Goal: Task Accomplishment & Management: Complete application form

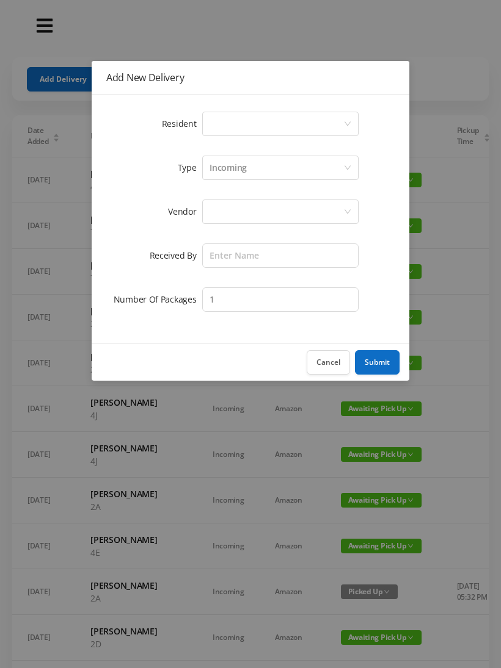
click at [262, 125] on div "Select a person" at bounding box center [276, 123] width 134 height 23
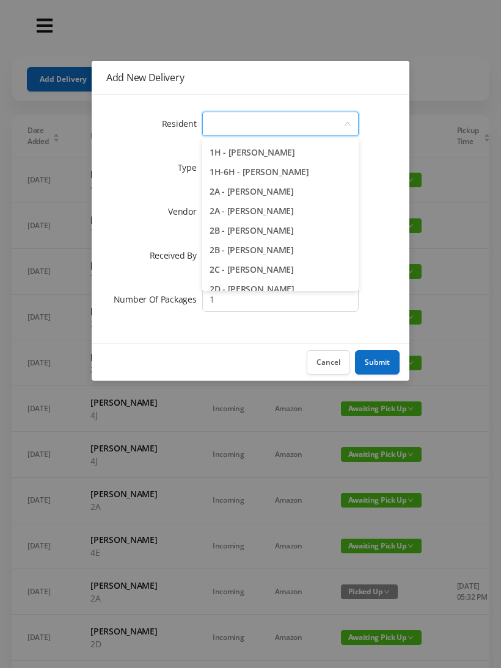
scroll to position [178, 0]
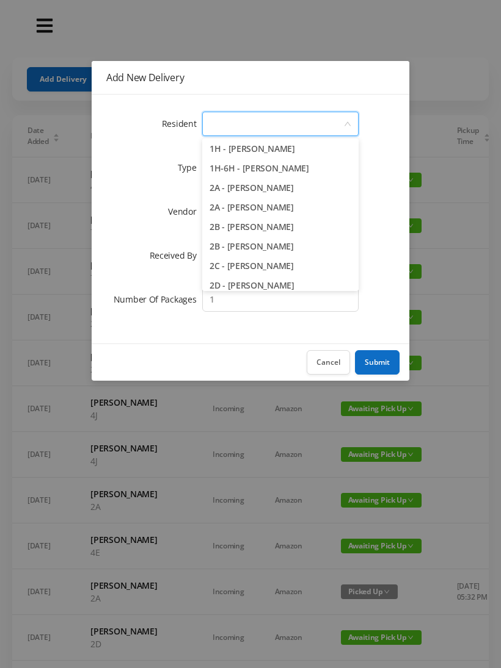
click at [330, 360] on button "Cancel" at bounding box center [327, 362] width 43 height 24
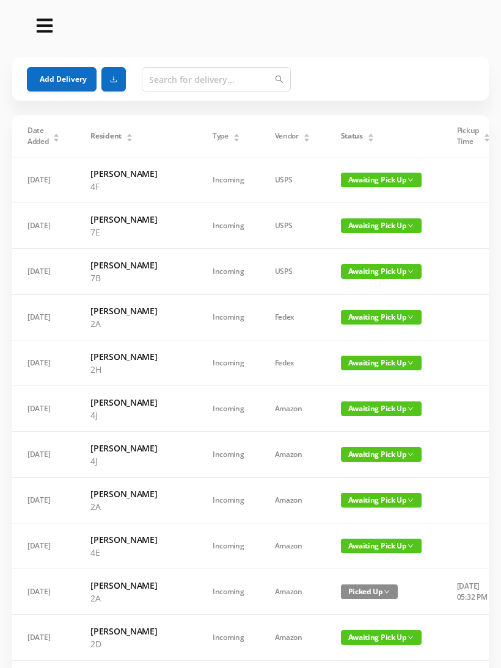
click at [59, 85] on button "Add Delivery" at bounding box center [62, 79] width 70 height 24
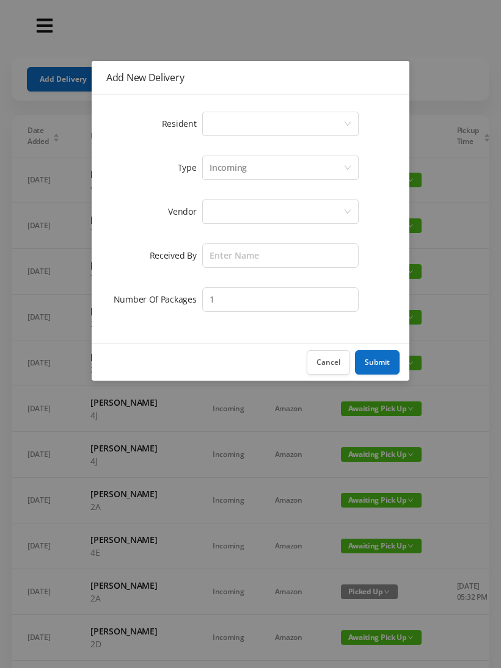
click at [244, 122] on div "Select a person" at bounding box center [276, 123] width 134 height 23
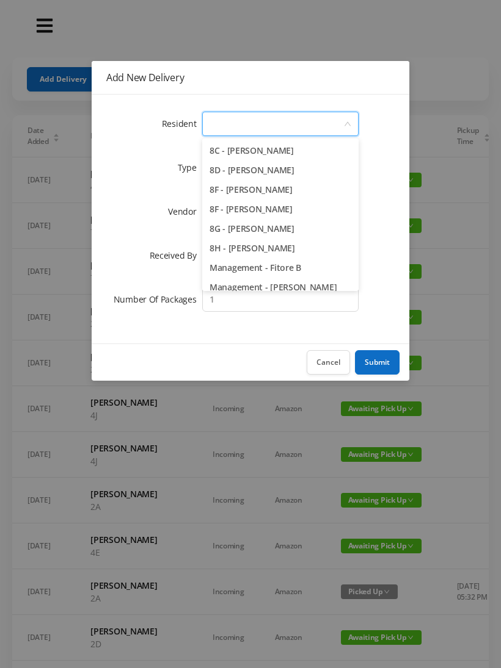
scroll to position [1718, 0]
click at [309, 234] on li "8G - [PERSON_NAME]" at bounding box center [280, 230] width 156 height 20
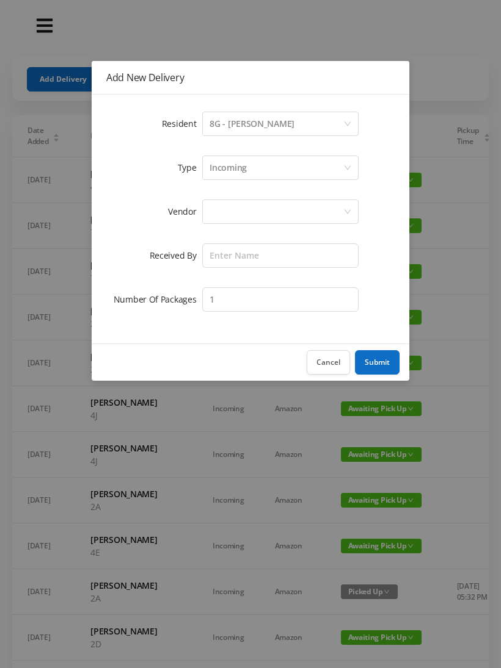
click at [262, 162] on div "Incoming" at bounding box center [276, 167] width 134 height 23
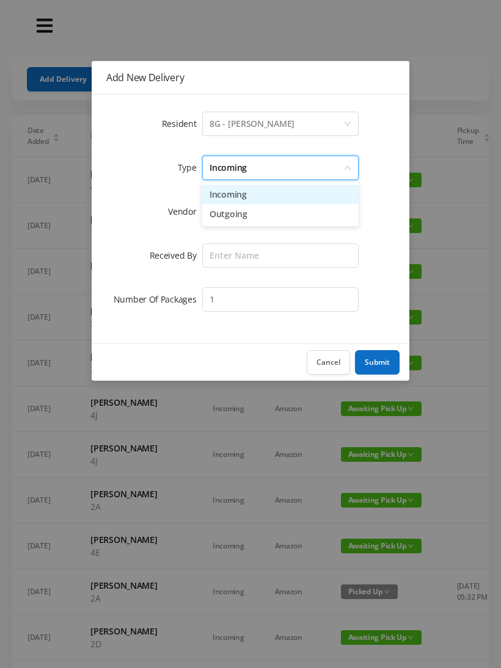
click at [254, 201] on li "Incoming" at bounding box center [280, 195] width 156 height 20
click at [239, 214] on div at bounding box center [276, 211] width 134 height 23
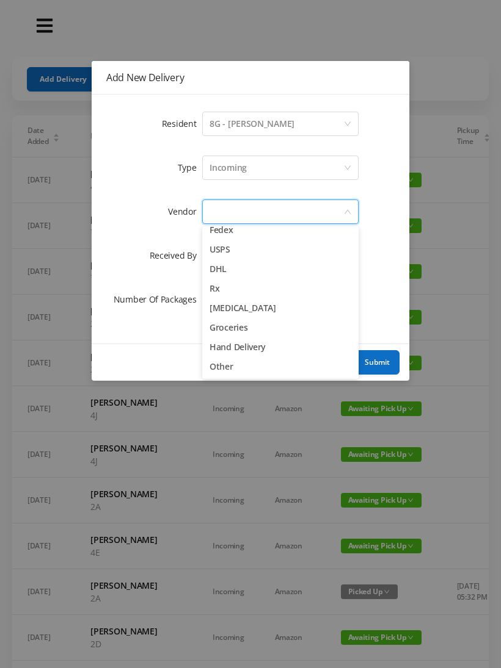
scroll to position [48, 0]
click at [230, 373] on li "Other" at bounding box center [280, 367] width 156 height 20
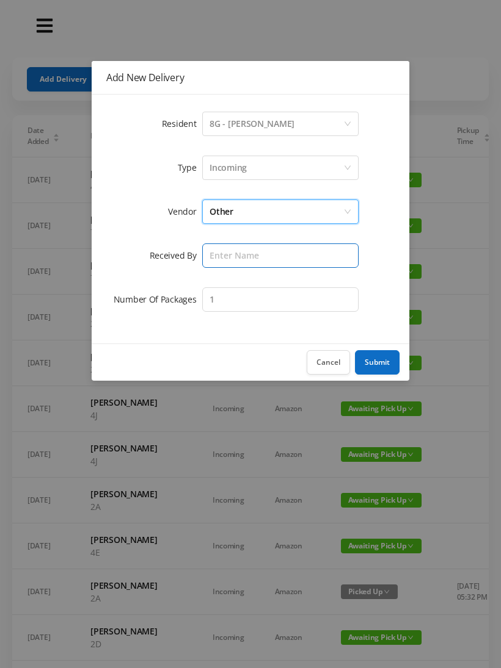
click at [242, 259] on input "text" at bounding box center [280, 256] width 156 height 24
type input "Melece"
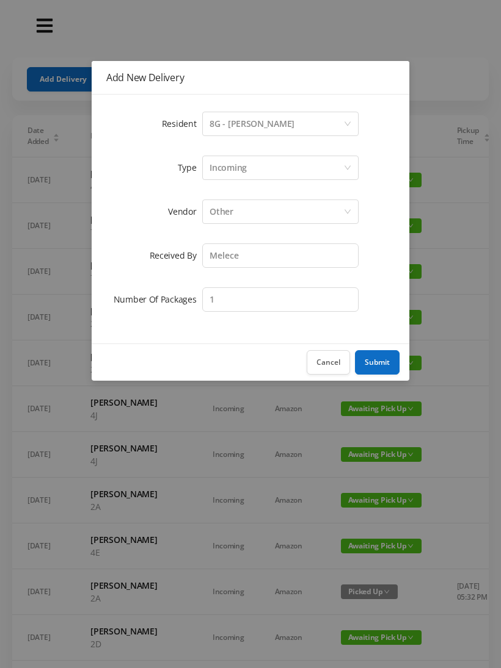
click at [384, 367] on button "Submit" at bounding box center [377, 362] width 45 height 24
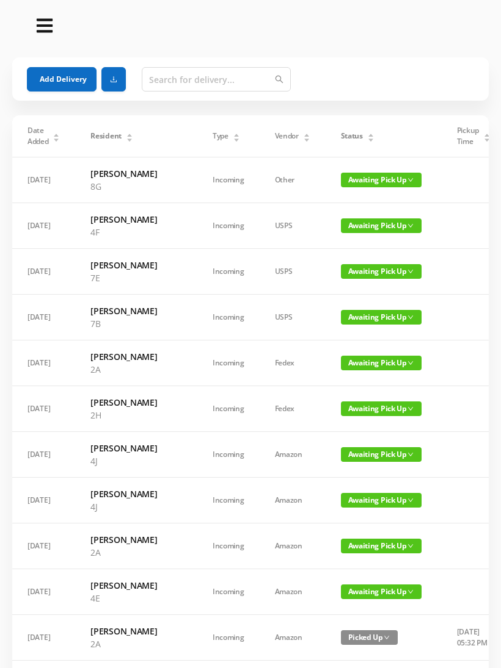
click at [54, 87] on button "Add Delivery" at bounding box center [62, 79] width 70 height 24
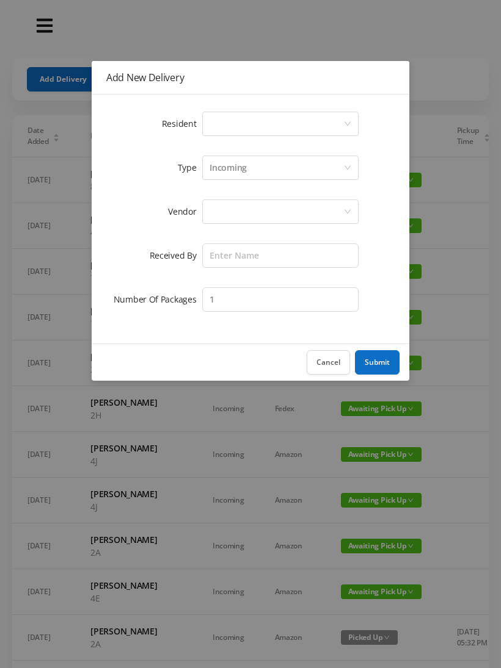
click at [244, 128] on div "Select a person" at bounding box center [276, 123] width 134 height 23
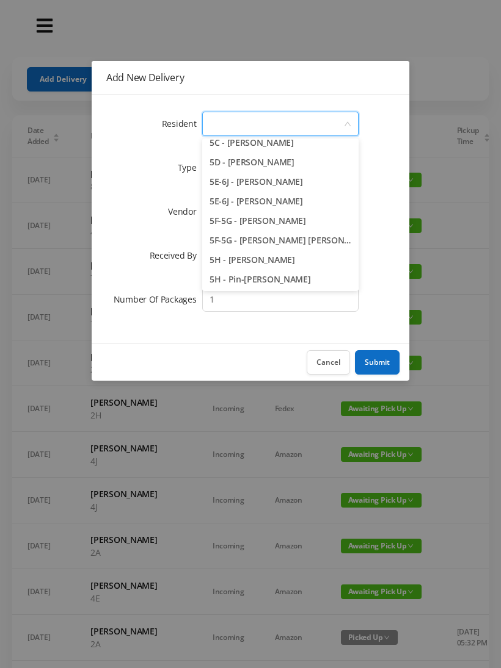
scroll to position [1044, 0]
click at [307, 247] on li "5F-5G - [PERSON_NAME] [PERSON_NAME]" at bounding box center [280, 240] width 156 height 20
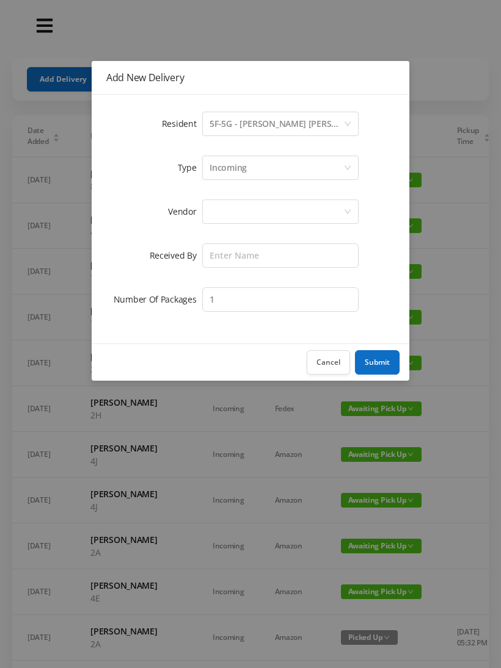
click at [246, 178] on div "Incoming" at bounding box center [227, 167] width 37 height 23
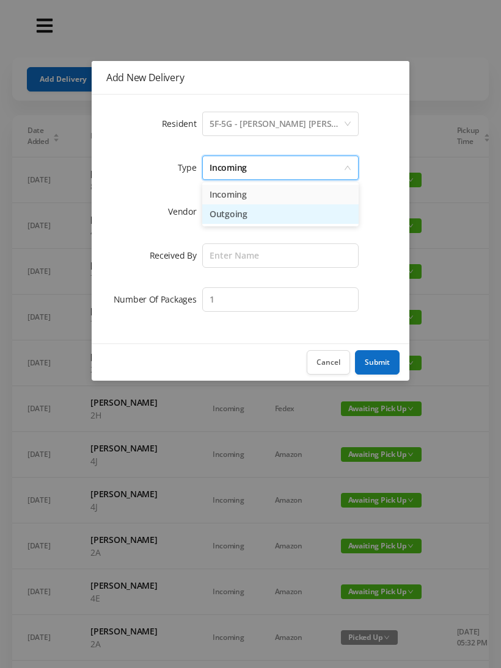
click at [239, 209] on li "Outgoing" at bounding box center [280, 214] width 156 height 20
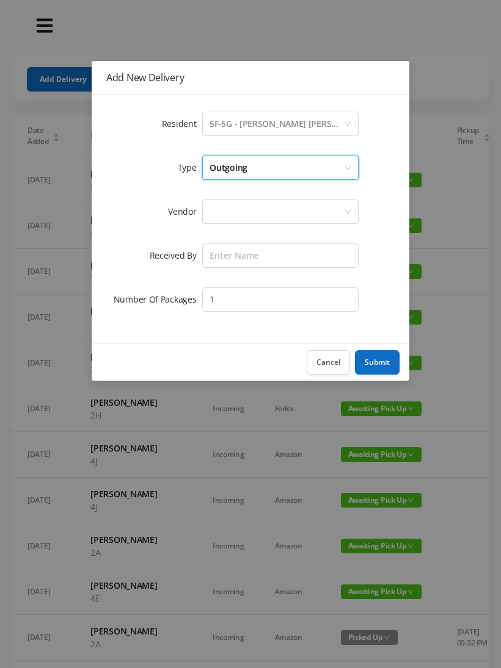
click at [240, 219] on div at bounding box center [276, 211] width 134 height 23
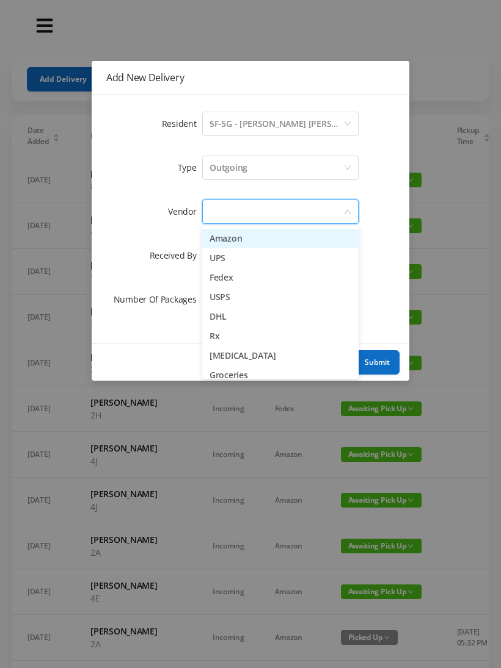
scroll to position [0, 0]
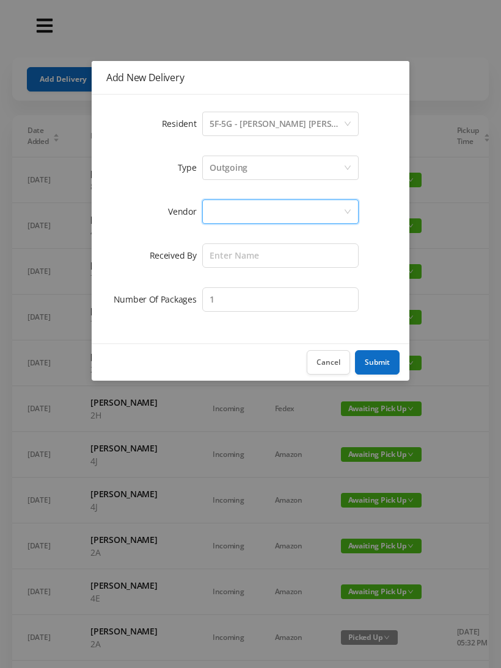
click at [265, 604] on div "Add New Delivery Resident Select a person 5F-5G - [PERSON_NAME] [PERSON_NAME] T…" at bounding box center [250, 334] width 501 height 668
click at [338, 363] on button "Cancel" at bounding box center [327, 362] width 43 height 24
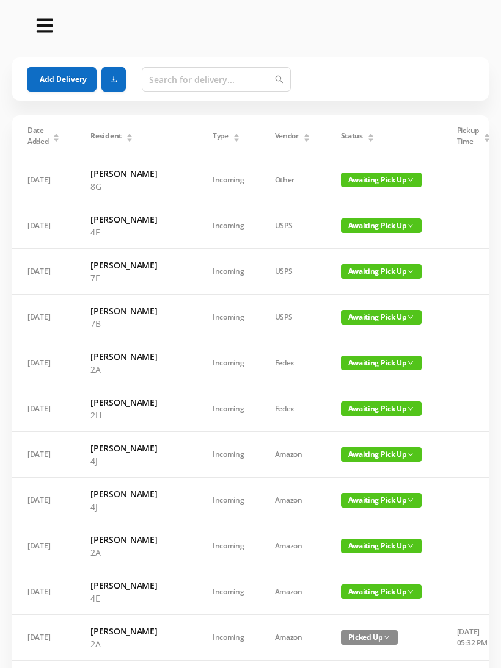
click at [62, 75] on button "Add Delivery" at bounding box center [62, 79] width 70 height 24
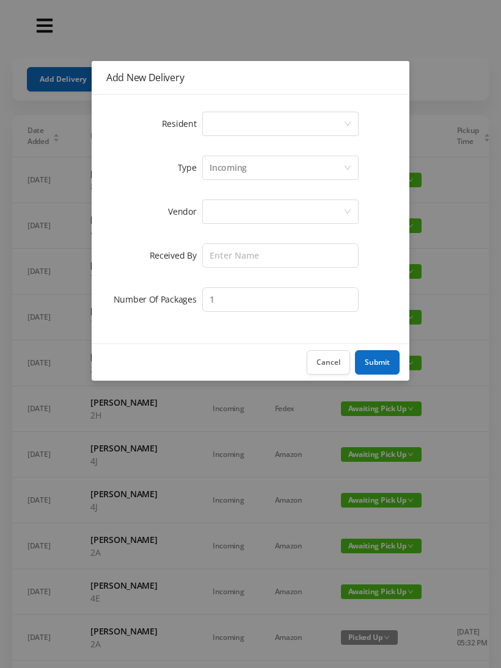
click at [254, 125] on div "Select a person" at bounding box center [276, 123] width 134 height 23
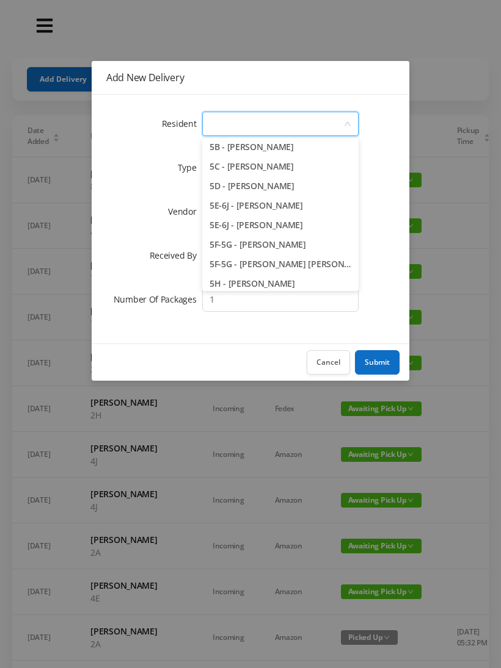
scroll to position [1020, 0]
click at [315, 266] on li "5F-5G - [PERSON_NAME] [PERSON_NAME]" at bounding box center [280, 264] width 156 height 20
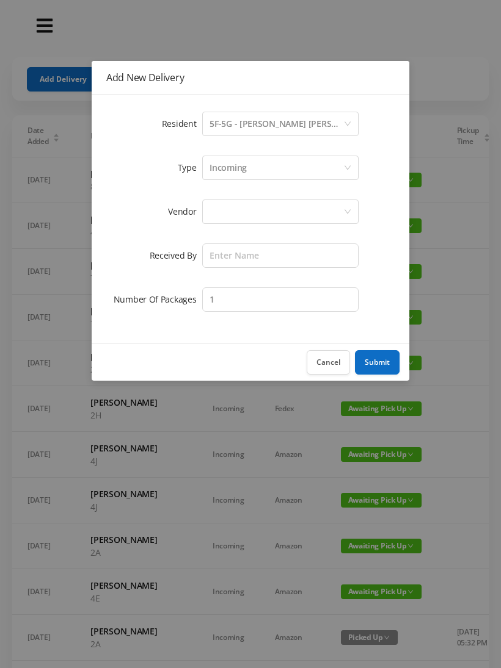
click at [250, 171] on div "Incoming" at bounding box center [276, 167] width 134 height 23
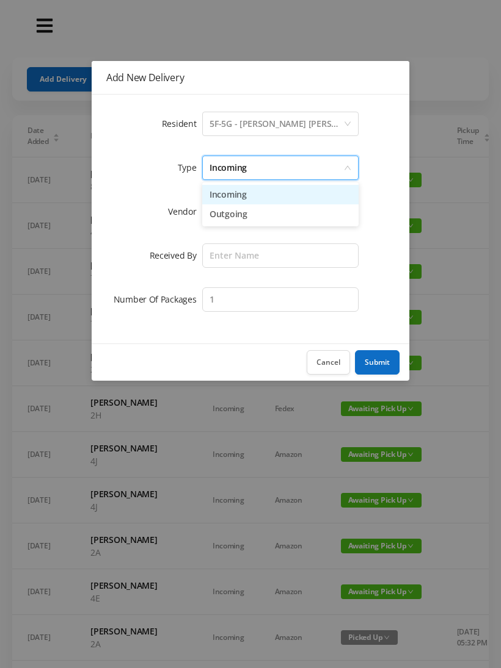
click at [245, 202] on li "Incoming" at bounding box center [280, 195] width 156 height 20
click at [236, 214] on div at bounding box center [276, 211] width 134 height 23
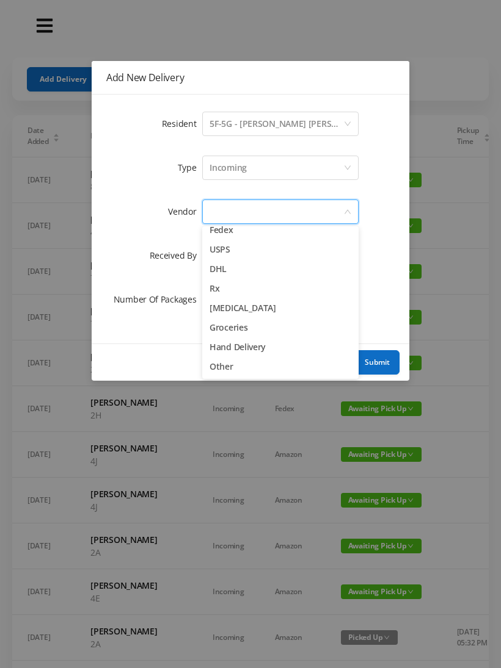
scroll to position [48, 0]
click at [229, 375] on li "Other" at bounding box center [280, 367] width 156 height 20
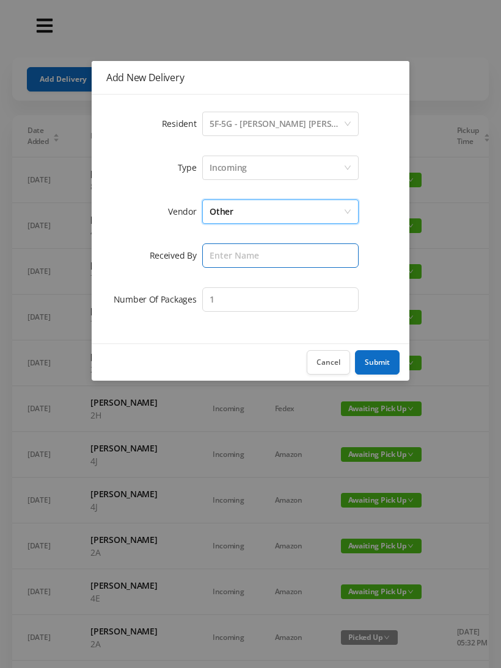
click at [245, 260] on input "text" at bounding box center [280, 256] width 156 height 24
type input "Elece"
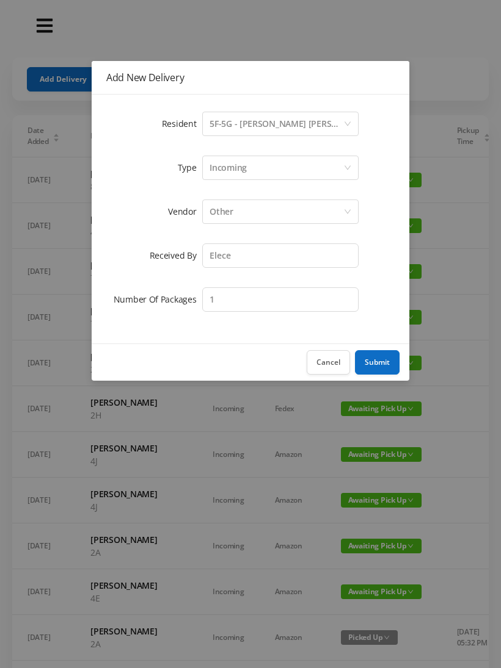
click at [387, 361] on button "Submit" at bounding box center [377, 362] width 45 height 24
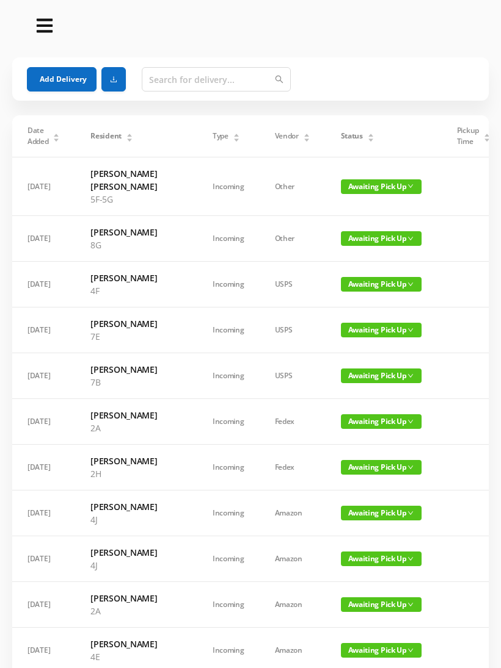
click at [70, 81] on button "Add Delivery" at bounding box center [62, 79] width 70 height 24
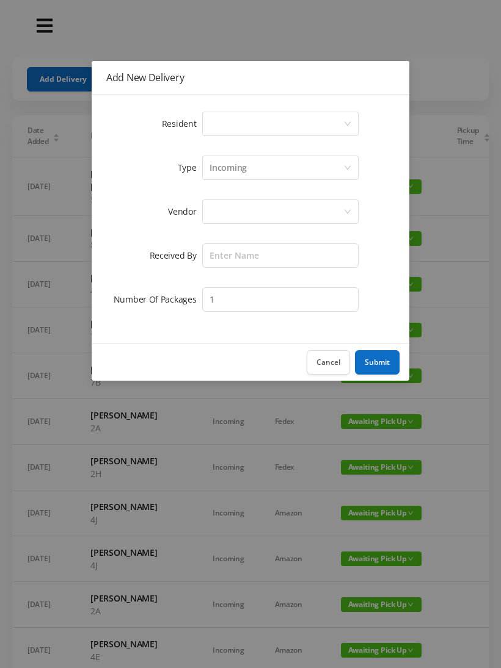
click at [341, 114] on div "Select a person" at bounding box center [276, 123] width 134 height 23
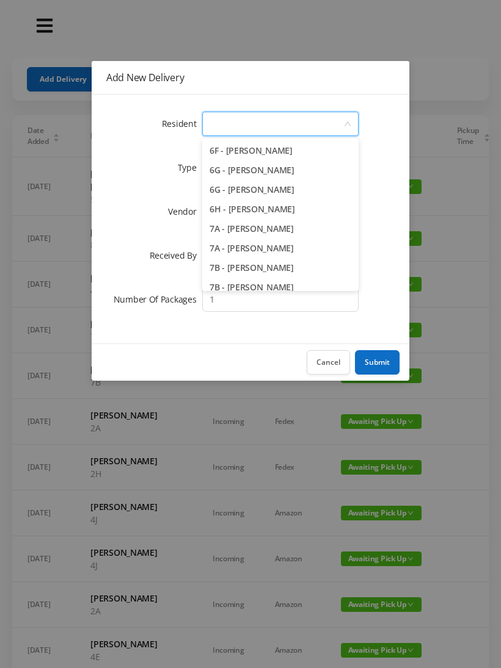
scroll to position [1326, 0]
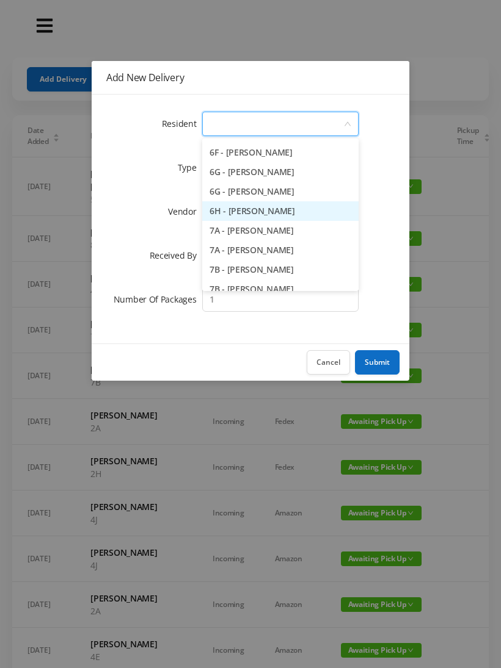
click at [293, 211] on li "6H - [PERSON_NAME]" at bounding box center [280, 211] width 156 height 20
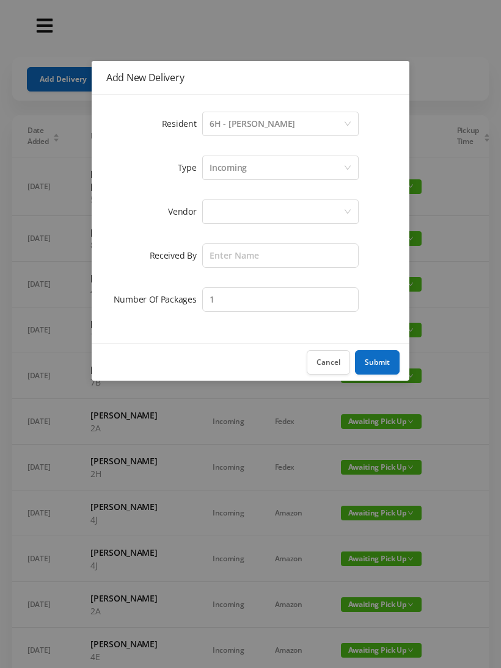
click at [298, 206] on div at bounding box center [276, 211] width 134 height 23
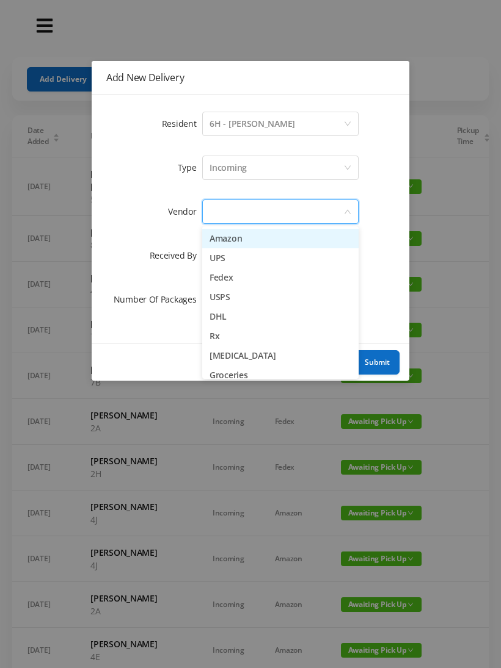
click at [232, 336] on li "Rx" at bounding box center [280, 337] width 156 height 20
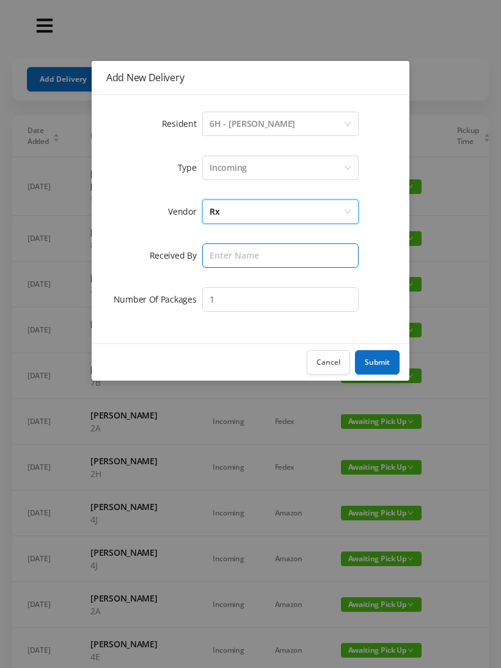
click at [310, 257] on input "text" at bounding box center [280, 256] width 156 height 24
type input "[PERSON_NAME]"
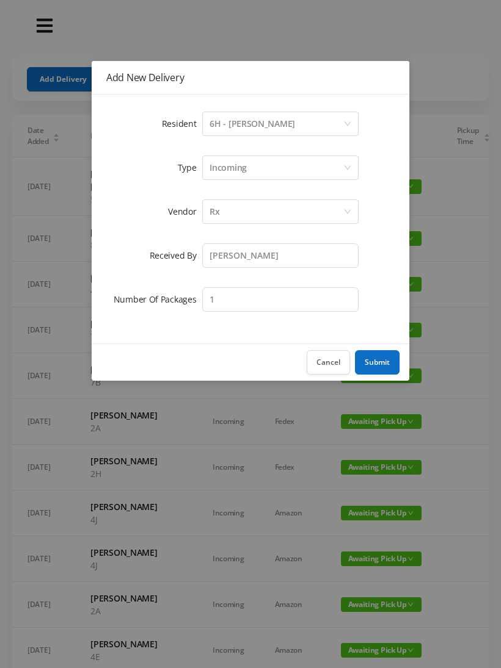
click at [386, 356] on button "Submit" at bounding box center [377, 362] width 45 height 24
